Goal: Task Accomplishment & Management: Manage account settings

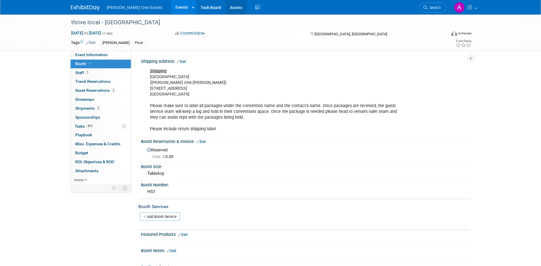
click at [229, 6] on link "Assets" at bounding box center [235, 7] width 21 height 14
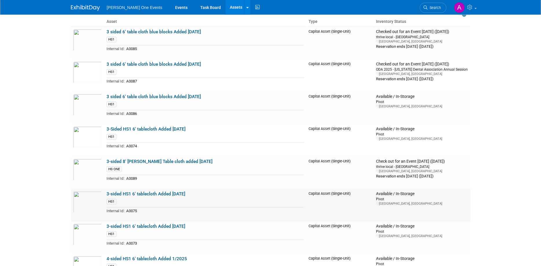
scroll to position [30, 0]
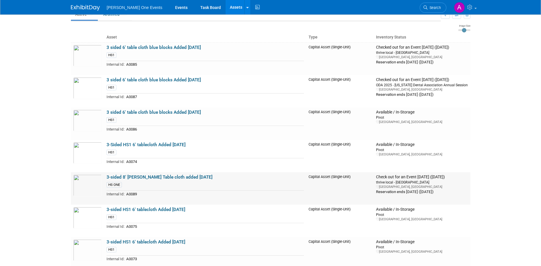
click at [122, 176] on link "3-sided 8' Henry Schein Table cloth added Sept 2025" at bounding box center [159, 176] width 106 height 5
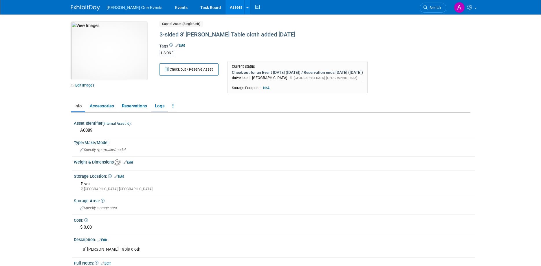
click at [158, 106] on link "Logs" at bounding box center [159, 106] width 16 height 10
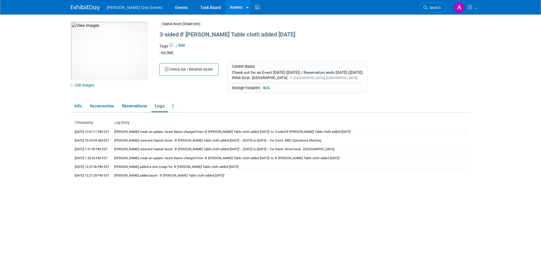
click at [80, 6] on img at bounding box center [85, 8] width 29 height 6
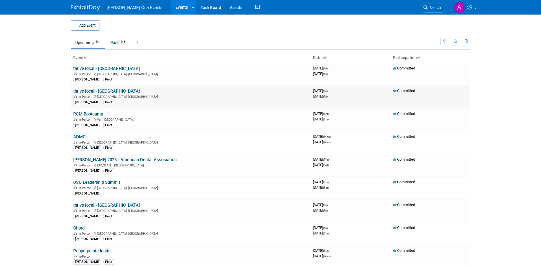
click at [87, 93] on link "thrive local - [GEOGRAPHIC_DATA]" at bounding box center [106, 91] width 67 height 5
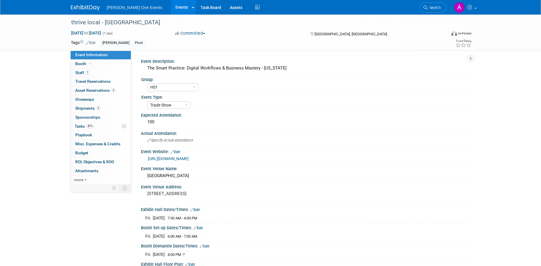
select select "HS1"
select select "Trade Show"
click at [86, 90] on span "Asset Reservations 3" at bounding box center [95, 90] width 40 height 5
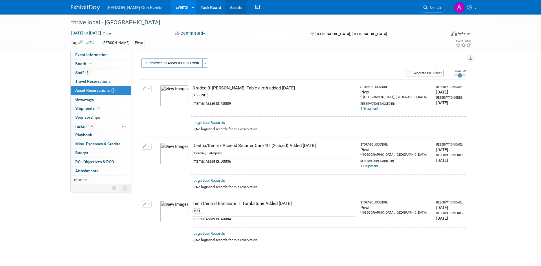
click at [227, 7] on link "Assets" at bounding box center [235, 7] width 21 height 14
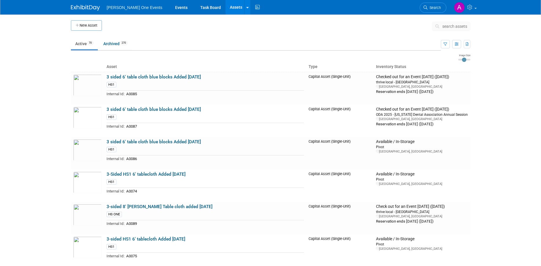
click at [452, 25] on span "search assets" at bounding box center [454, 26] width 25 height 5
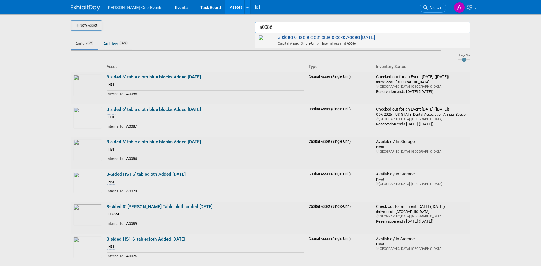
click at [400, 46] on span "Capital Asset (Single-Unit) Internal Asset Id: A0086" at bounding box center [363, 43] width 207 height 5
type input "3 sided 6&#39; table cloth blue blocks Added June 2025"
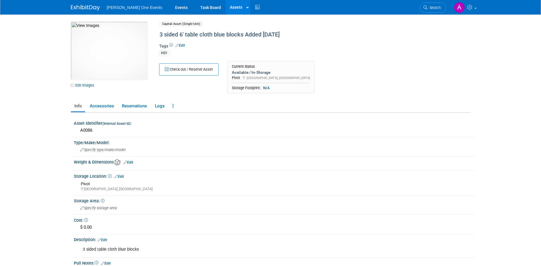
click at [158, 104] on link "Logs" at bounding box center [159, 106] width 16 height 10
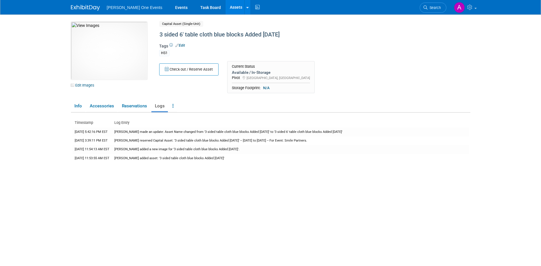
click at [225, 10] on link "Assets" at bounding box center [235, 7] width 21 height 14
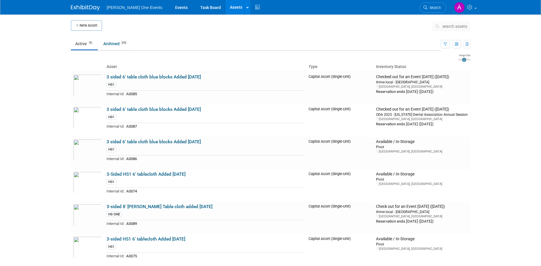
click at [443, 25] on span "search assets" at bounding box center [454, 26] width 25 height 5
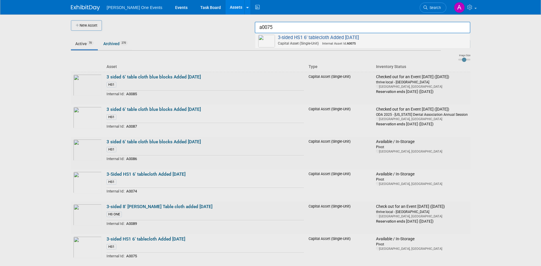
click at [405, 40] on span "3-sided HS1 6' tablecloth Added June 2025 Capital Asset (Single-Unit) Internal …" at bounding box center [362, 41] width 209 height 12
type input "3-sided HS1 6&#39; tablecloth Added June 2025"
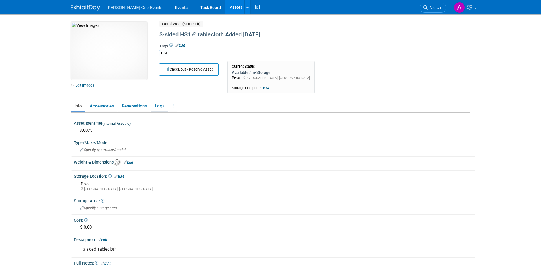
click at [160, 105] on link "Logs" at bounding box center [159, 106] width 16 height 10
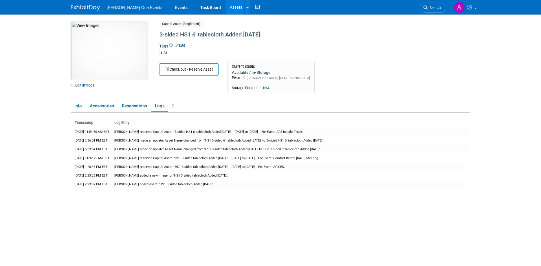
click at [225, 9] on link "Assets" at bounding box center [235, 7] width 21 height 14
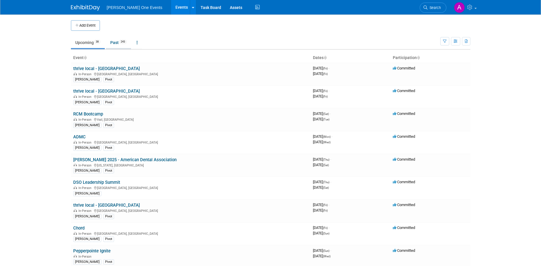
click at [114, 40] on link "Past 243" at bounding box center [118, 42] width 25 height 11
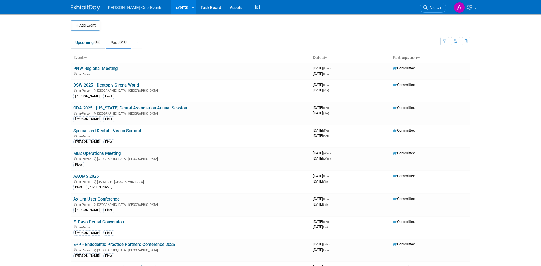
click at [88, 43] on link "Upcoming 38" at bounding box center [88, 42] width 34 height 11
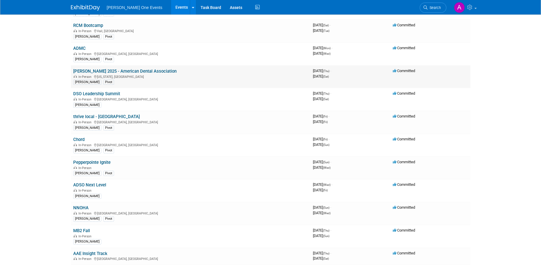
scroll to position [59, 0]
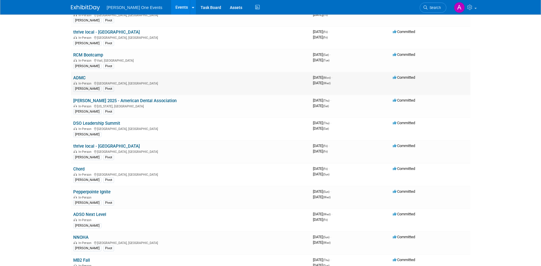
click at [76, 81] on div "In-Person [GEOGRAPHIC_DATA], [GEOGRAPHIC_DATA]" at bounding box center [190, 83] width 235 height 5
click at [76, 74] on td "ADMC In-Person [GEOGRAPHIC_DATA], [GEOGRAPHIC_DATA] [PERSON_NAME]" at bounding box center [191, 83] width 240 height 23
click at [76, 78] on link "ADMC" at bounding box center [79, 77] width 12 height 5
click at [88, 125] on link "DSO Leadership Summit" at bounding box center [96, 123] width 47 height 5
click at [82, 148] on link "thrive local - Dallas" at bounding box center [106, 146] width 67 height 5
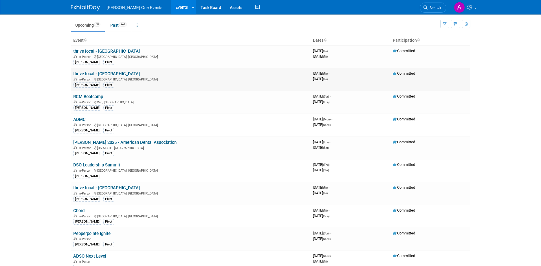
scroll to position [0, 0]
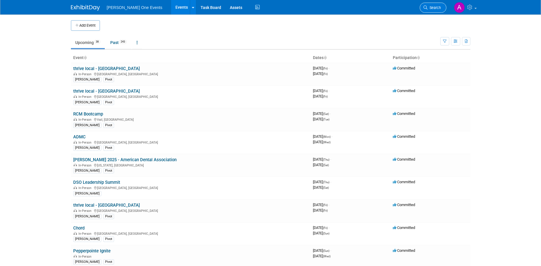
click at [433, 10] on span "Search" at bounding box center [433, 7] width 13 height 4
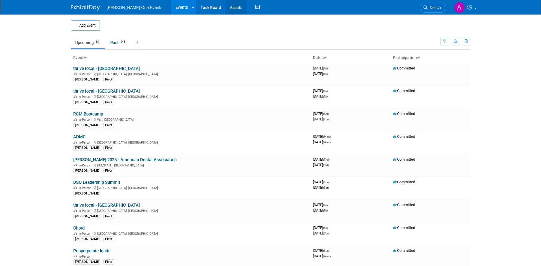
click at [227, 6] on link "Assets" at bounding box center [235, 7] width 21 height 14
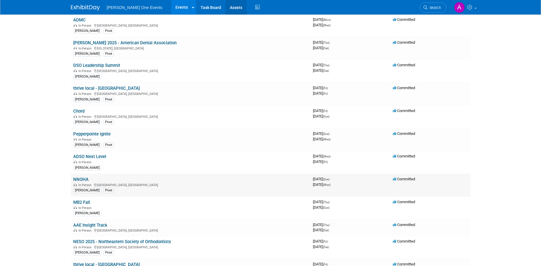
scroll to position [118, 0]
click at [228, 5] on link "Assets" at bounding box center [235, 7] width 21 height 14
click at [87, 176] on link "NNOHA" at bounding box center [80, 178] width 15 height 5
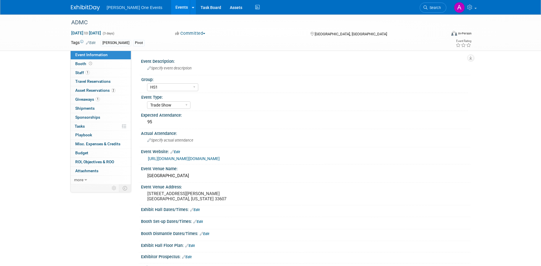
select select "HS1"
select select "Trade Show"
click at [89, 90] on span "Asset Reservations 2" at bounding box center [95, 90] width 40 height 5
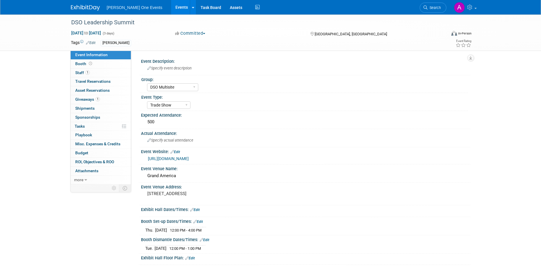
select select "DSO Multisite"
select select "Trade Show"
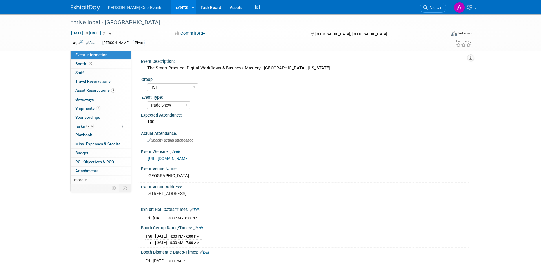
select select "HS1"
select select "Trade Show"
click at [90, 89] on span "Asset Reservations 2" at bounding box center [95, 90] width 40 height 5
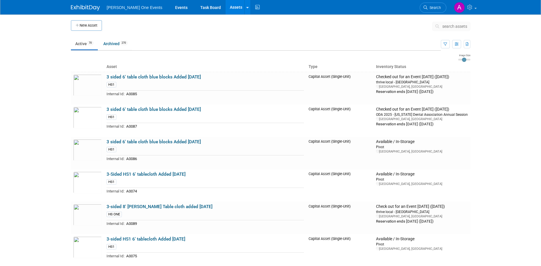
click at [456, 25] on span "search assets" at bounding box center [454, 26] width 25 height 5
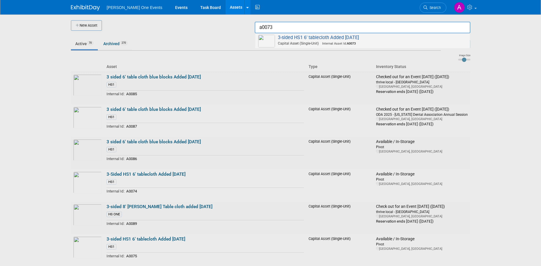
click at [358, 40] on span "3-sided HS1 6' tablecloth Added June 2025 Capital Asset (Single-Unit) Internal …" at bounding box center [362, 41] width 209 height 12
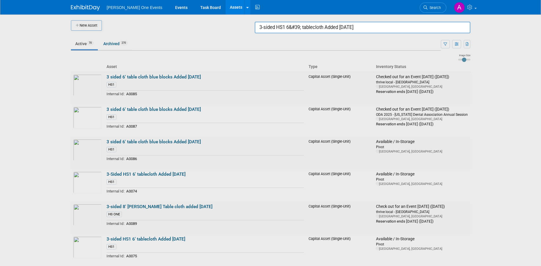
click at [271, 143] on div at bounding box center [271, 133] width 0 height 266
click at [271, 146] on div at bounding box center [271, 133] width 0 height 266
drag, startPoint x: 382, startPoint y: 27, endPoint x: 231, endPoint y: 39, distance: 151.2
click at [255, 33] on input "3-sided HS1 6&#39; tablecloth Added June 2025" at bounding box center [363, 28] width 216 height 12
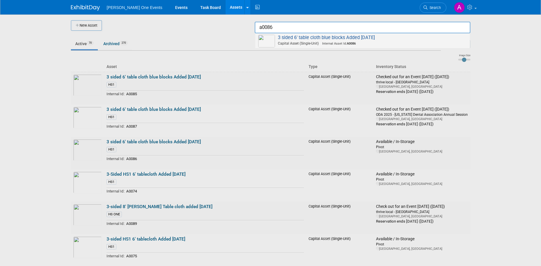
click at [329, 38] on span "3 sided 6' table cloth blue blocks Added June 2025 Capital Asset (Single-Unit) …" at bounding box center [362, 41] width 209 height 12
type input "3 sided 6&#39; table cloth blue blocks Added June 2025"
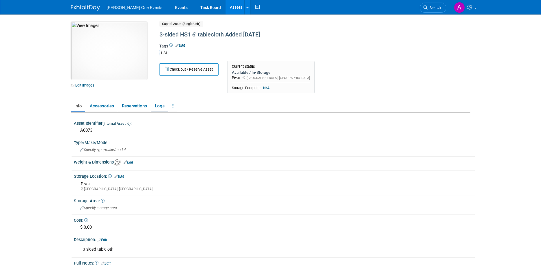
click at [161, 106] on link "Logs" at bounding box center [159, 106] width 16 height 10
click at [156, 104] on link "Logs" at bounding box center [159, 106] width 16 height 10
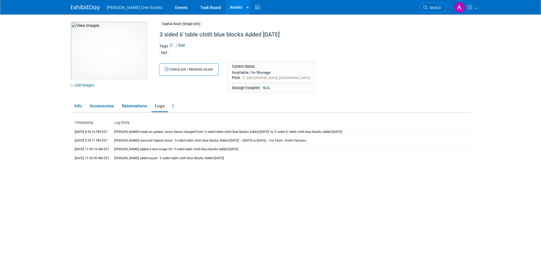
click at [225, 8] on link "Assets" at bounding box center [235, 7] width 21 height 14
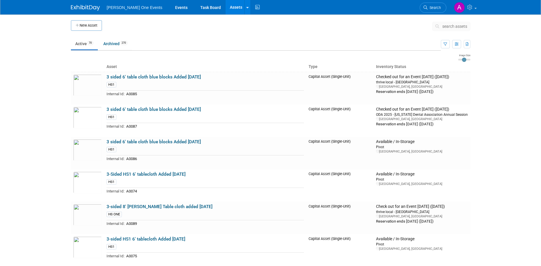
click at [449, 28] on span "search assets" at bounding box center [454, 26] width 25 height 5
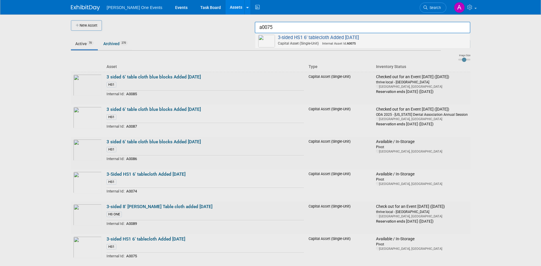
click at [372, 42] on span "Capital Asset (Single-Unit) Internal Asset Id: A0075" at bounding box center [363, 43] width 207 height 5
type input "3-sided HS1 6&#39; tablecloth Added June 2025"
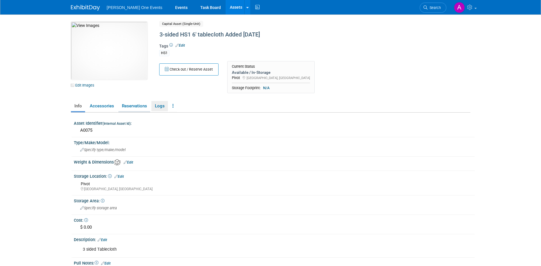
click at [163, 104] on link "Logs" at bounding box center [159, 106] width 16 height 10
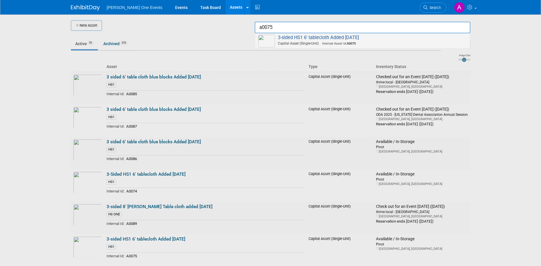
click at [368, 39] on span "3-sided HS1 6' tablecloth Added June 2025 Capital Asset (Single-Unit) Internal …" at bounding box center [362, 41] width 209 height 12
type input "3-sided HS1 6&#39; tablecloth Added June 2025"
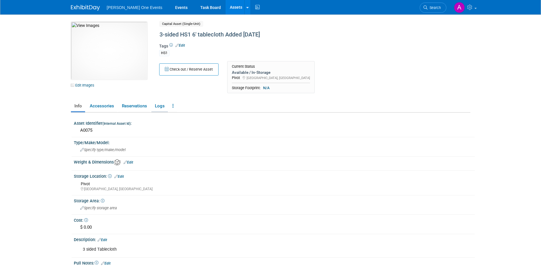
click at [163, 106] on link "Logs" at bounding box center [159, 106] width 16 height 10
click at [157, 106] on link "Logs" at bounding box center [159, 106] width 16 height 10
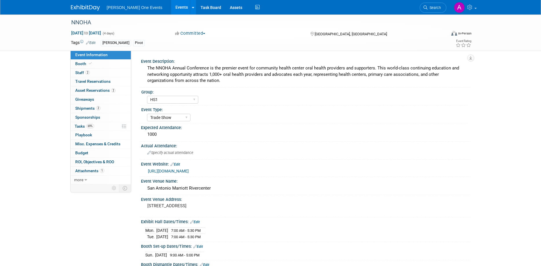
select select "HS1"
select select "Trade Show"
